Goal: Complete application form

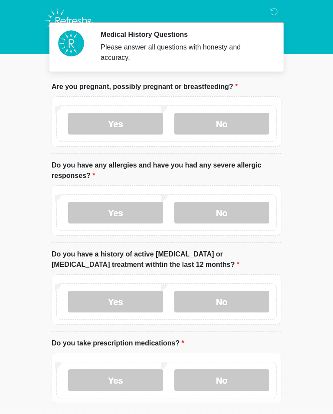
click at [234, 210] on label "No" at bounding box center [222, 213] width 95 height 22
click at [244, 299] on label "No" at bounding box center [222, 302] width 95 height 22
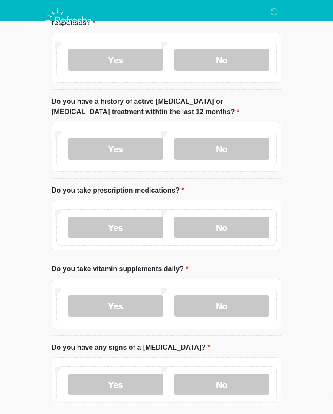
scroll to position [161, 0]
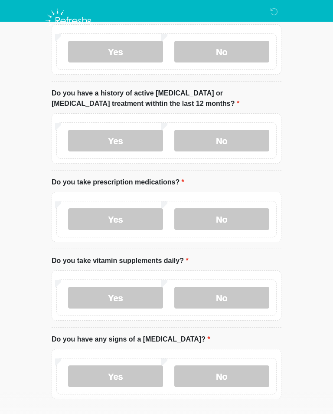
click at [112, 229] on label "Yes" at bounding box center [115, 219] width 95 height 22
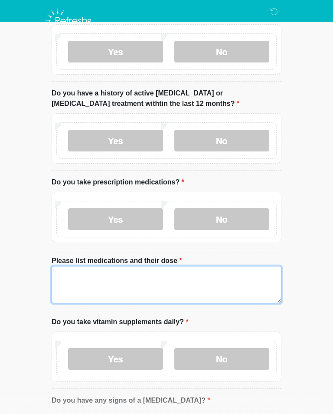
click at [80, 285] on textarea "Please list medications and their dose" at bounding box center [167, 284] width 230 height 37
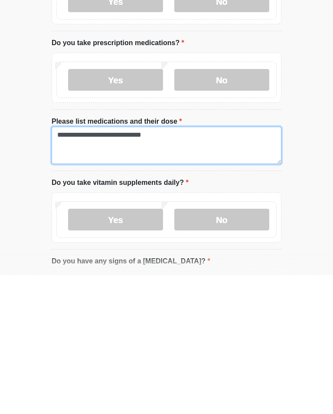
type textarea "**********"
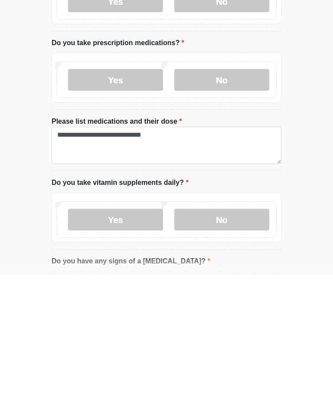
click at [238, 348] on label "No" at bounding box center [222, 359] width 95 height 22
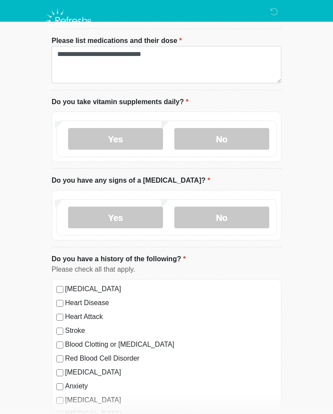
scroll to position [390, 0]
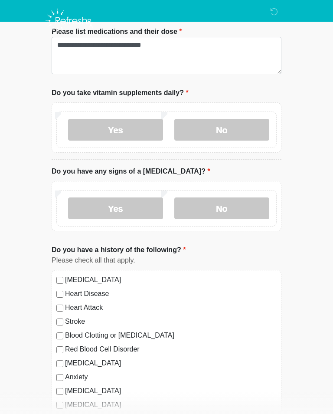
click at [233, 209] on label "No" at bounding box center [222, 209] width 95 height 22
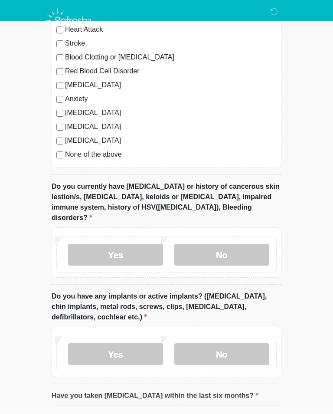
scroll to position [684, 0]
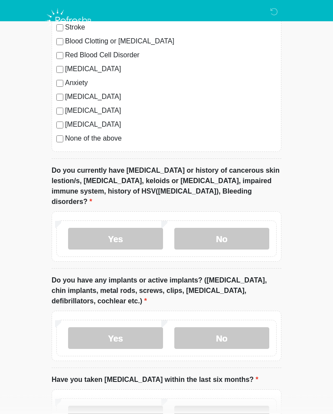
click at [224, 228] on label "No" at bounding box center [222, 239] width 95 height 22
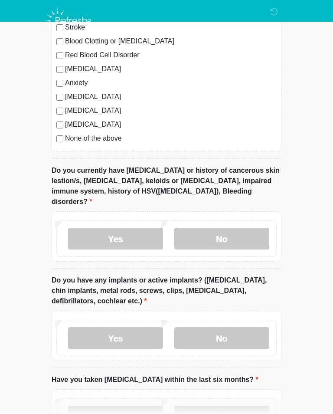
click at [123, 231] on label "Yes" at bounding box center [115, 239] width 95 height 22
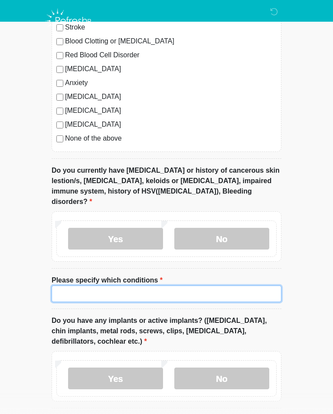
click at [87, 286] on input "Please specify which conditions" at bounding box center [167, 294] width 230 height 16
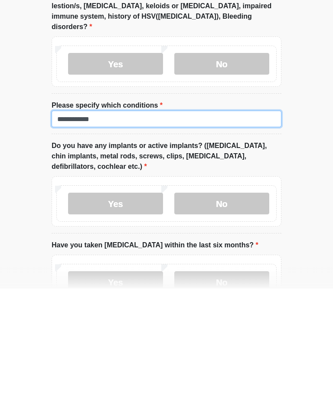
type input "**********"
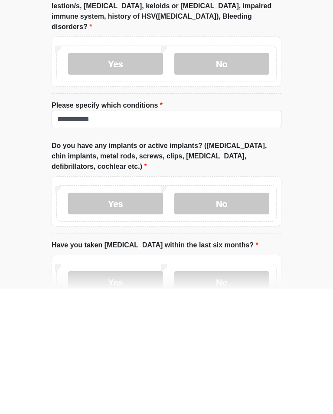
click at [243, 318] on label "No" at bounding box center [222, 329] width 95 height 22
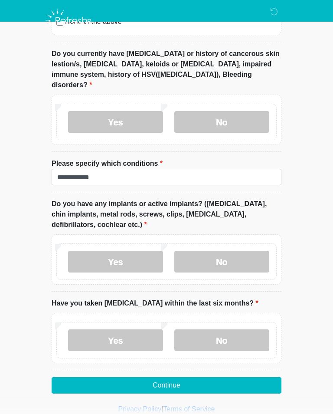
click at [237, 333] on label "No" at bounding box center [222, 340] width 95 height 22
click at [212, 377] on button "Continue" at bounding box center [167, 385] width 230 height 16
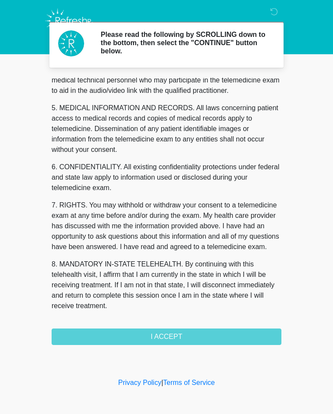
scroll to position [263, 0]
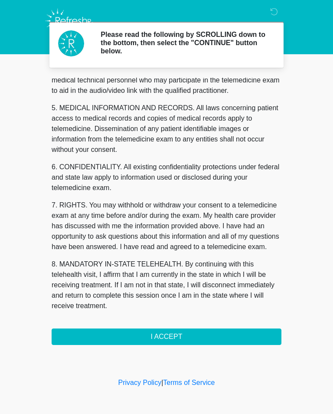
click at [180, 338] on button "I ACCEPT" at bounding box center [167, 337] width 230 height 16
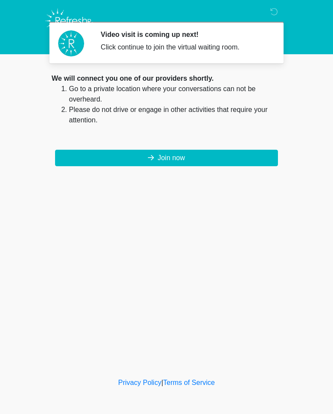
click at [211, 159] on button "Join now" at bounding box center [166, 158] width 223 height 16
